Goal: Information Seeking & Learning: Learn about a topic

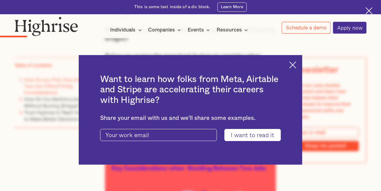
scroll to position [505, 0]
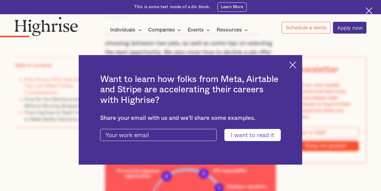
click at [297, 66] on img at bounding box center [293, 64] width 7 height 7
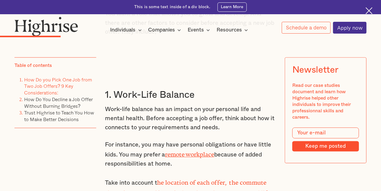
scroll to position [784, 0]
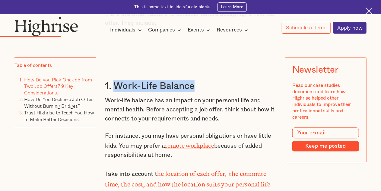
drag, startPoint x: 113, startPoint y: 93, endPoint x: 194, endPoint y: 95, distance: 81.0
click at [194, 92] on h3 "1. Work-Life Balance" at bounding box center [190, 86] width 171 height 12
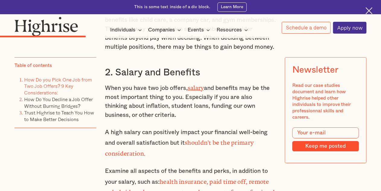
scroll to position [999, 0]
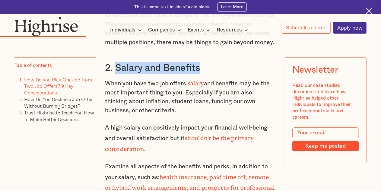
drag, startPoint x: 115, startPoint y: 79, endPoint x: 199, endPoint y: 75, distance: 84.1
click at [199, 74] on h3 "2. Salary and Benefits" at bounding box center [190, 68] width 171 height 12
copy h3 "Salary and Benefits"
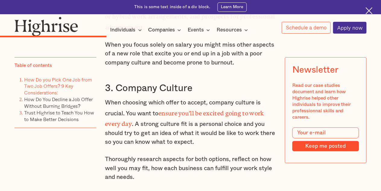
scroll to position [1179, 0]
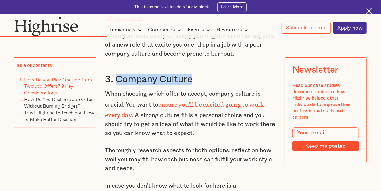
drag, startPoint x: 117, startPoint y: 86, endPoint x: 197, endPoint y: 77, distance: 80.8
click at [197, 77] on div "1. Work-Life Balance Work-life balance has an impact on your personal life and …" at bounding box center [190, 128] width 171 height 915
copy h3 "Company Culture"
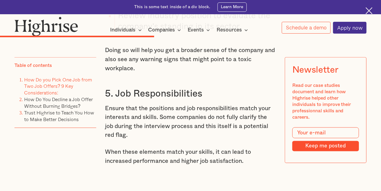
scroll to position [1578, 0]
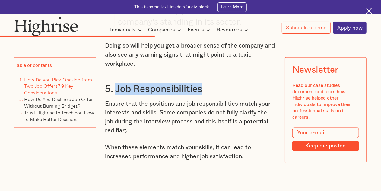
drag, startPoint x: 115, startPoint y: 97, endPoint x: 207, endPoint y: 97, distance: 91.8
click at [207, 95] on h3 "5. Job Responsibilities" at bounding box center [190, 89] width 171 height 12
copy h3 "Job Responsibilities"
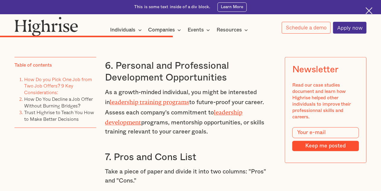
scroll to position [1740, 0]
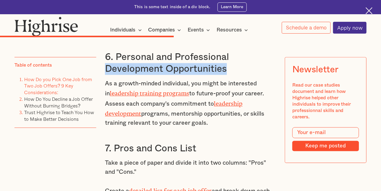
drag, startPoint x: 104, startPoint y: 81, endPoint x: 226, endPoint y: 83, distance: 122.6
click at [226, 75] on h3 "6. Personal and Professional Development Opportunities" at bounding box center [190, 63] width 171 height 24
copy h3 "Development Opportunities"
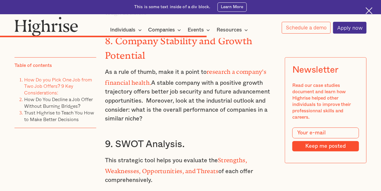
scroll to position [2019, 0]
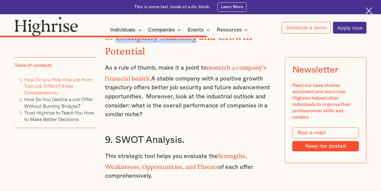
drag, startPoint x: 116, startPoint y: 47, endPoint x: 199, endPoint y: 46, distance: 83.0
click at [199, 46] on strong "8. Company Stability and Growth Potential" at bounding box center [178, 41] width 147 height 21
copy strong "Company Stability"
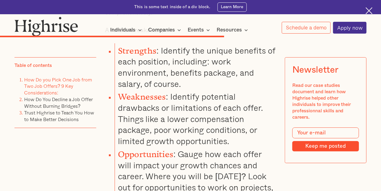
scroll to position [2165, 0]
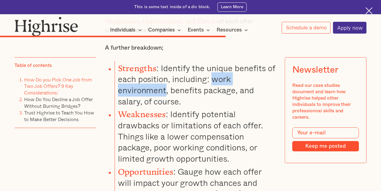
drag, startPoint x: 212, startPoint y: 81, endPoint x: 165, endPoint y: 92, distance: 48.7
click at [165, 92] on li "Strengths : Identify the unique benefits of each position, including: work envi…" at bounding box center [196, 84] width 162 height 46
copy li "work environment"
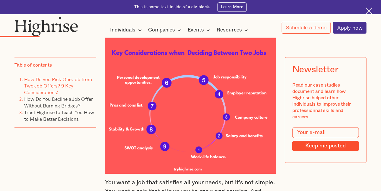
scroll to position [603, 0]
